Goal: Submit feedback/report problem

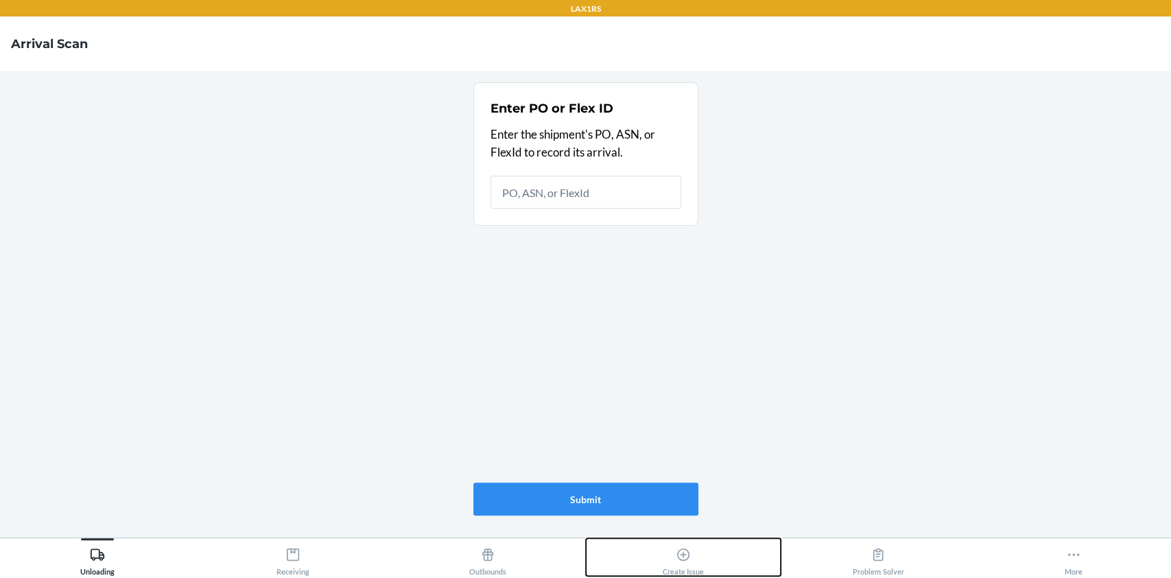
click at [694, 547] on div "Create Issue" at bounding box center [683, 558] width 41 height 34
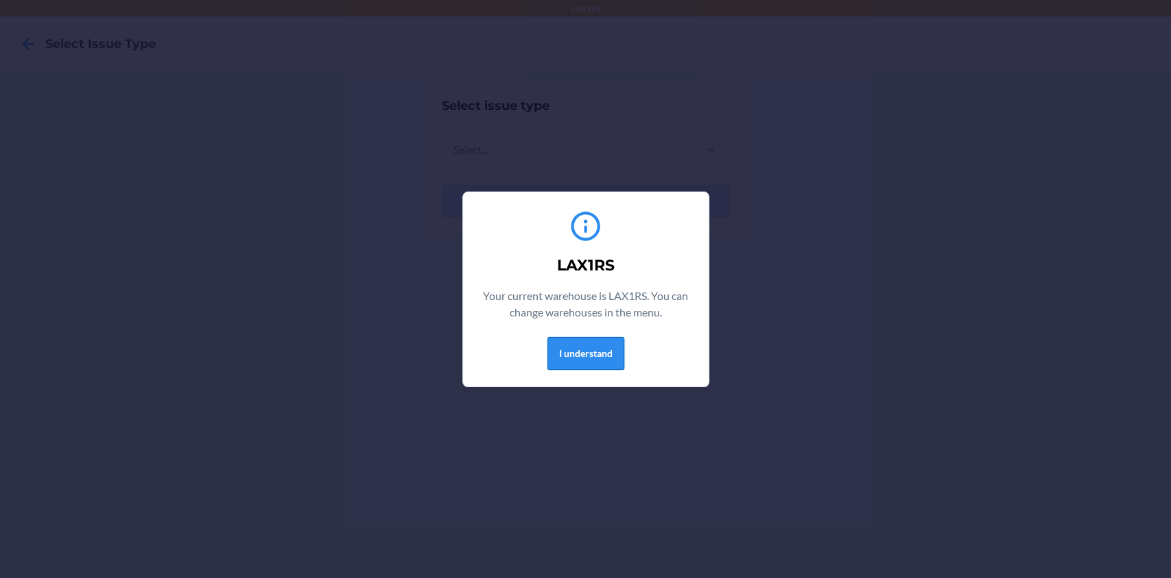
click at [586, 358] on button "I understand" at bounding box center [585, 353] width 77 height 33
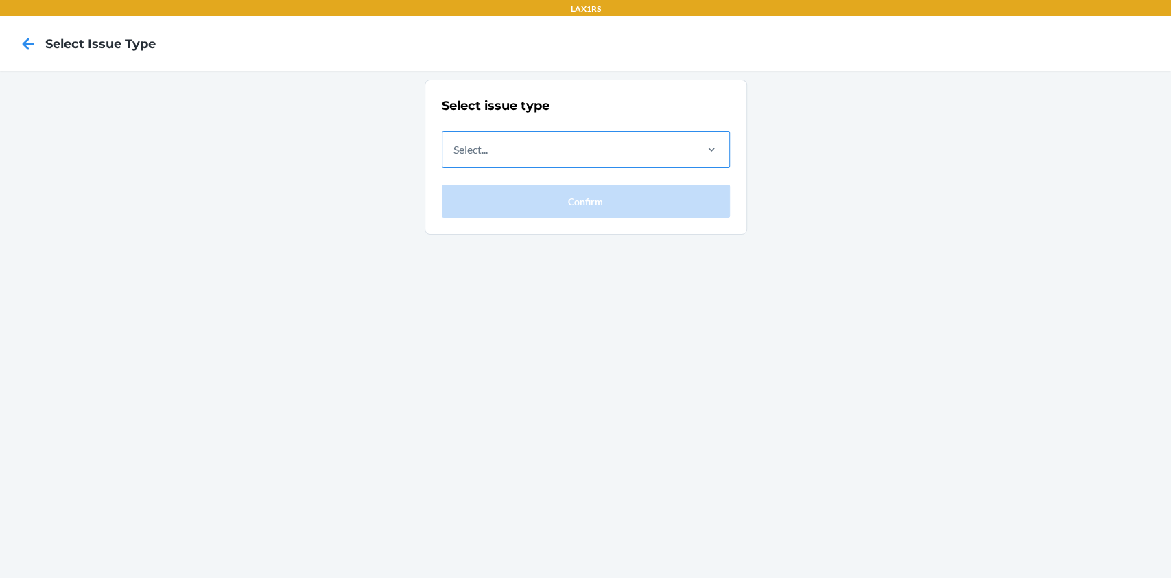
click at [664, 162] on div "Select..." at bounding box center [568, 150] width 251 height 36
click at [455, 158] on input "Select..." at bounding box center [454, 149] width 1 height 16
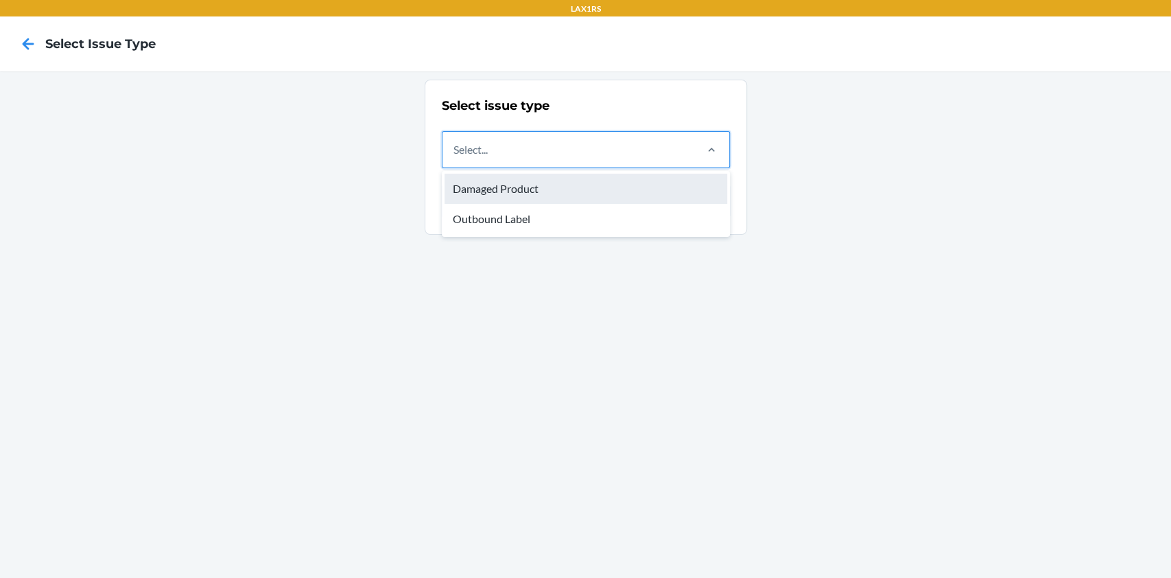
click at [597, 191] on div "Damaged Product" at bounding box center [586, 189] width 283 height 30
click at [455, 158] on input "option Damaged Product focused, 1 of 2. 2 results available. Use Up and Down to…" at bounding box center [454, 149] width 1 height 16
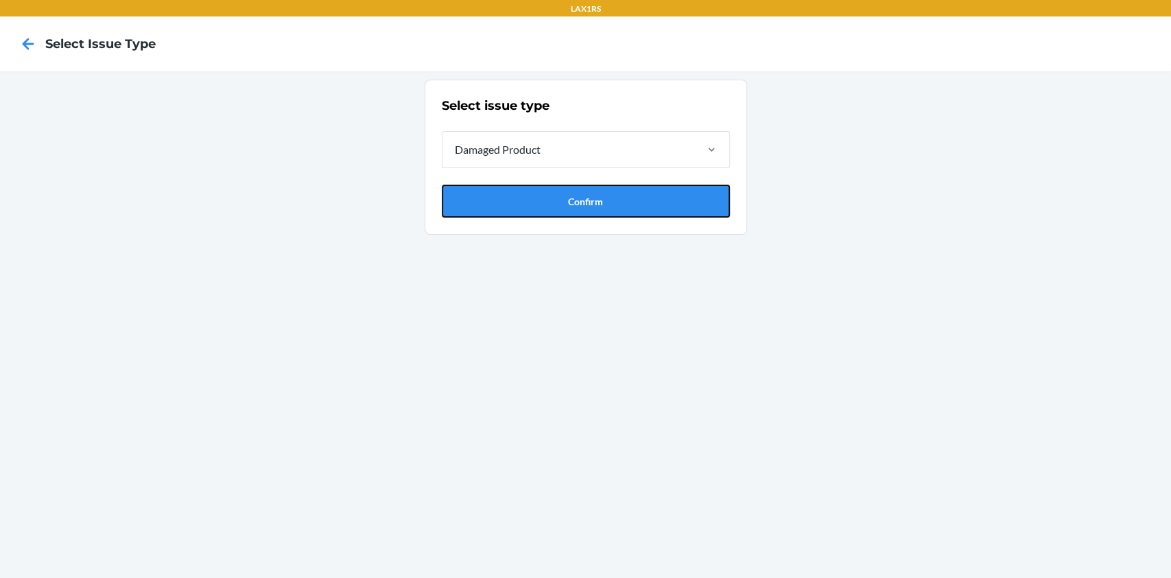
click at [597, 191] on button "Confirm" at bounding box center [586, 201] width 288 height 33
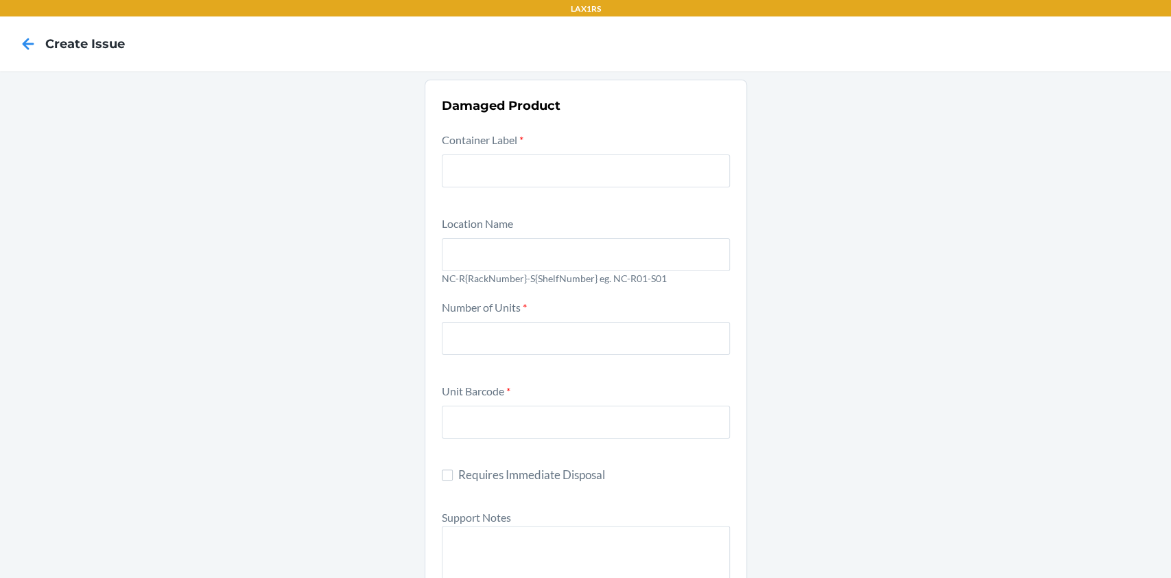
click at [410, 144] on div "Damaged Product Container Label * Location Name NC-R{RackNumber}-S{ShelfNumber}…" at bounding box center [585, 578] width 1171 height 1015
click at [533, 168] on input "text" at bounding box center [586, 170] width 288 height 33
click at [508, 200] on div "Container Label *" at bounding box center [586, 168] width 288 height 75
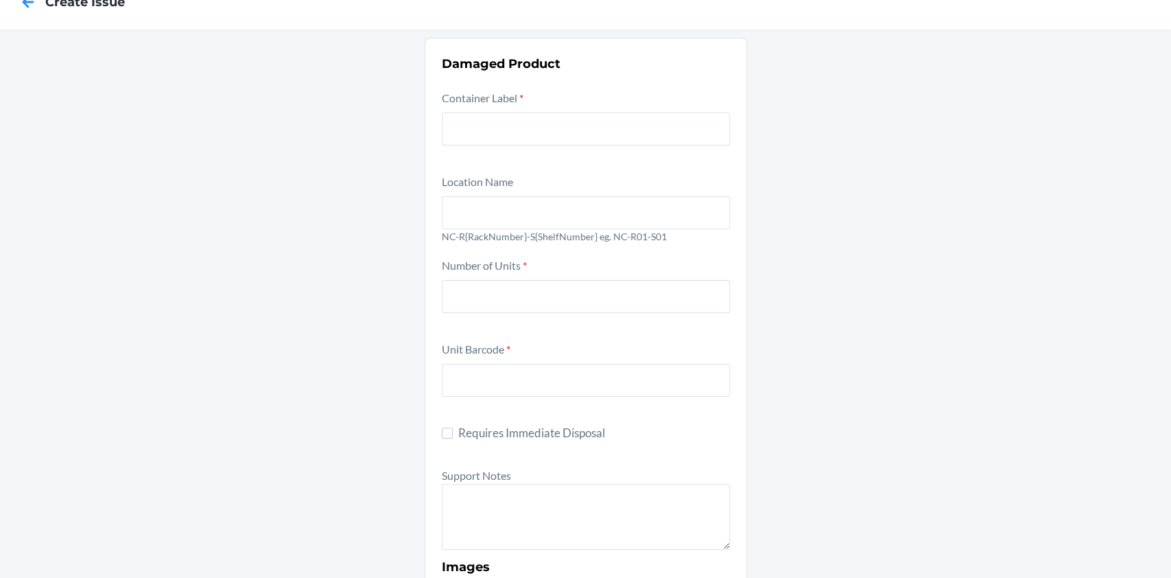
scroll to position [41, 0]
